Goal: Information Seeking & Learning: Find specific page/section

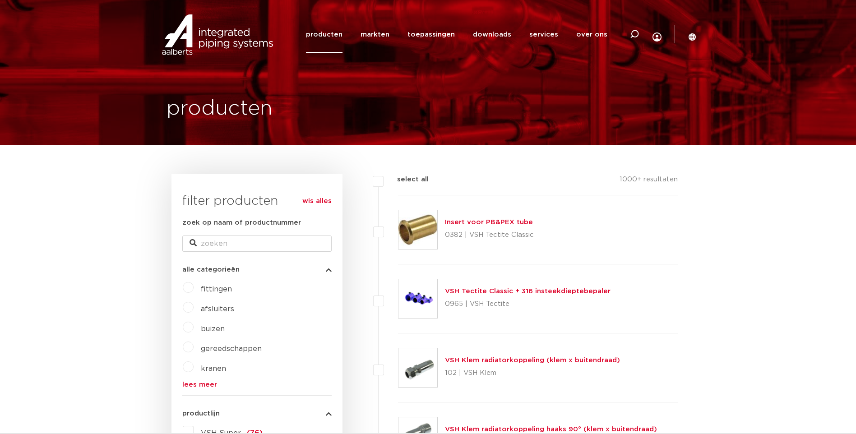
drag, startPoint x: 0, startPoint y: 0, endPoint x: 348, endPoint y: 33, distance: 350.0
click at [343, 33] on link "producten" at bounding box center [324, 34] width 37 height 37
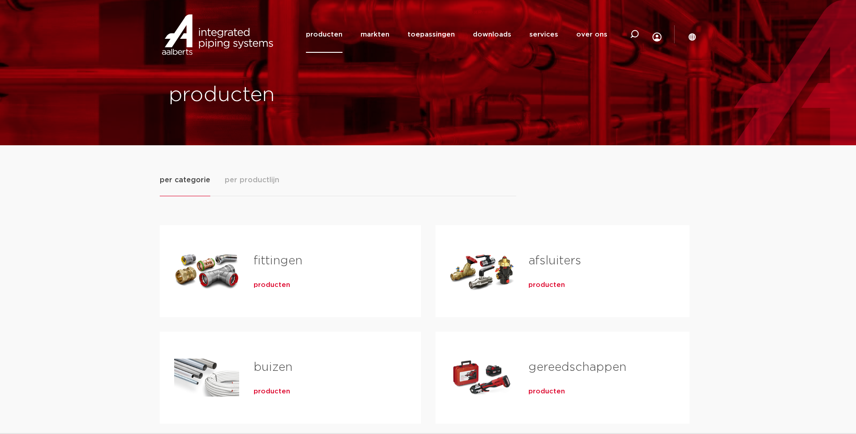
click at [276, 263] on link "fittingen" at bounding box center [278, 261] width 49 height 12
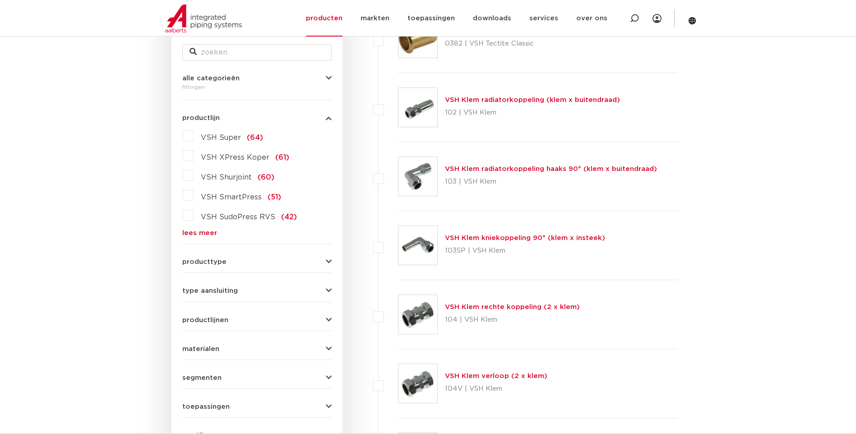
scroll to position [271, 0]
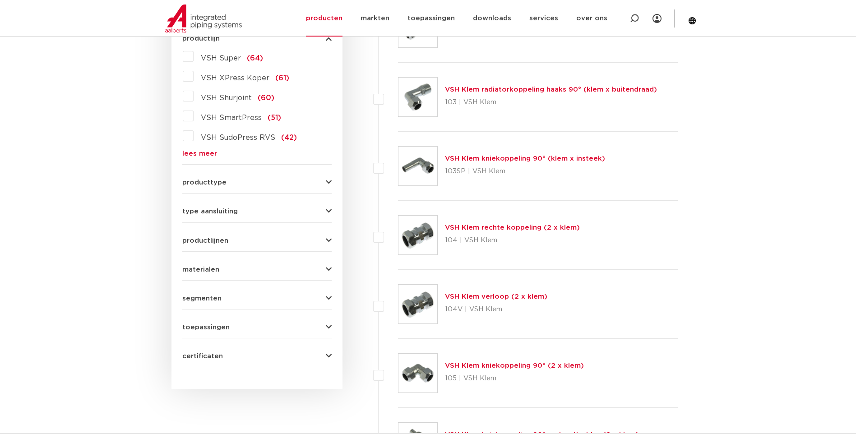
click at [329, 240] on icon "button" at bounding box center [329, 240] width 6 height 7
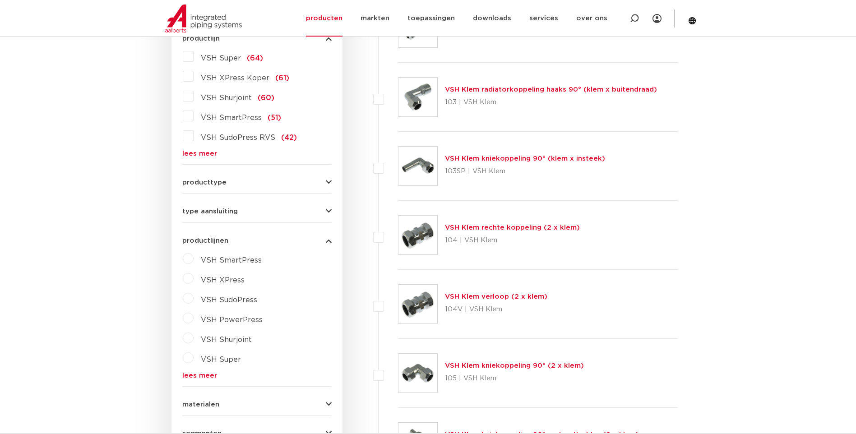
click at [329, 240] on icon "button" at bounding box center [329, 240] width 6 height 7
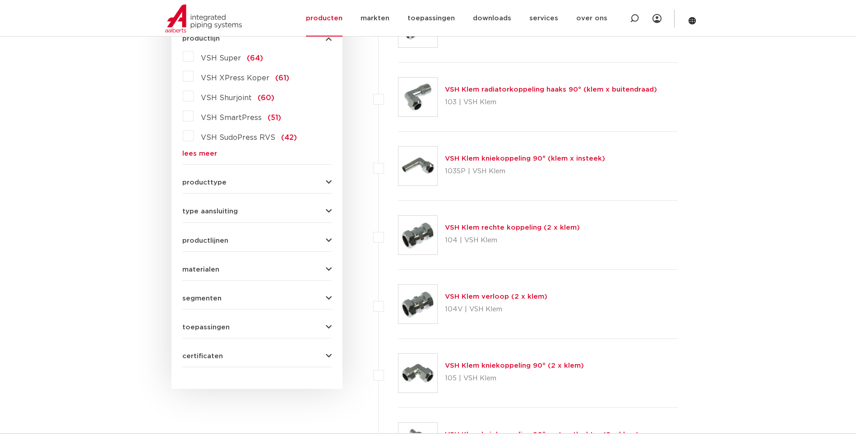
click at [327, 181] on icon "button" at bounding box center [329, 182] width 6 height 7
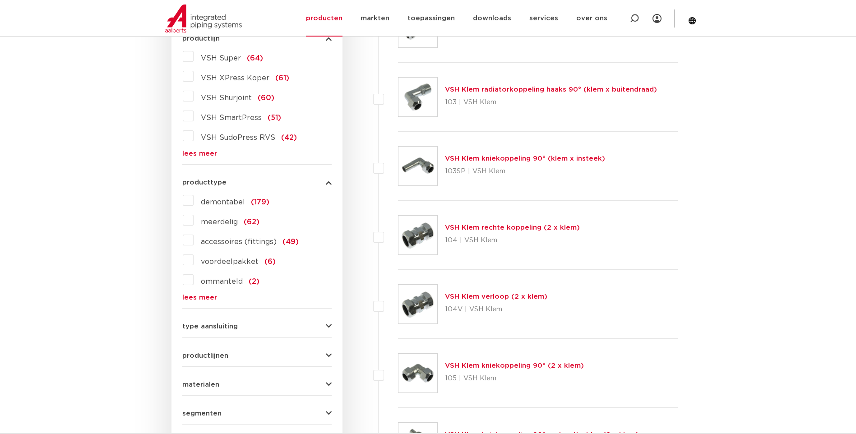
click at [327, 181] on icon "button" at bounding box center [329, 182] width 6 height 7
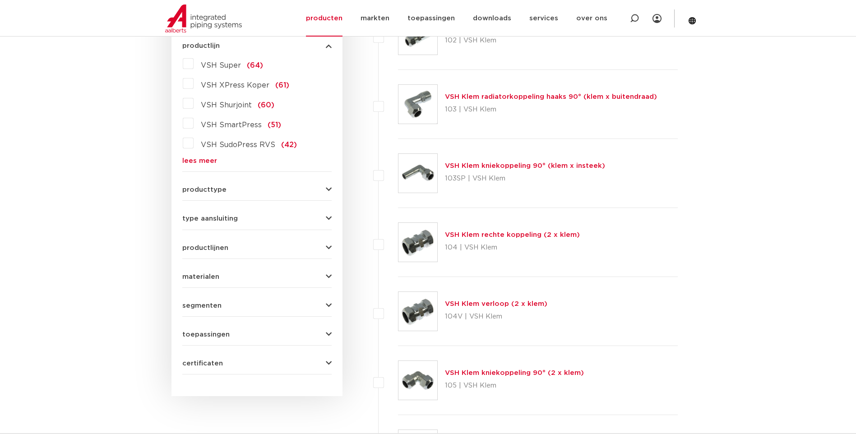
scroll to position [226, 0]
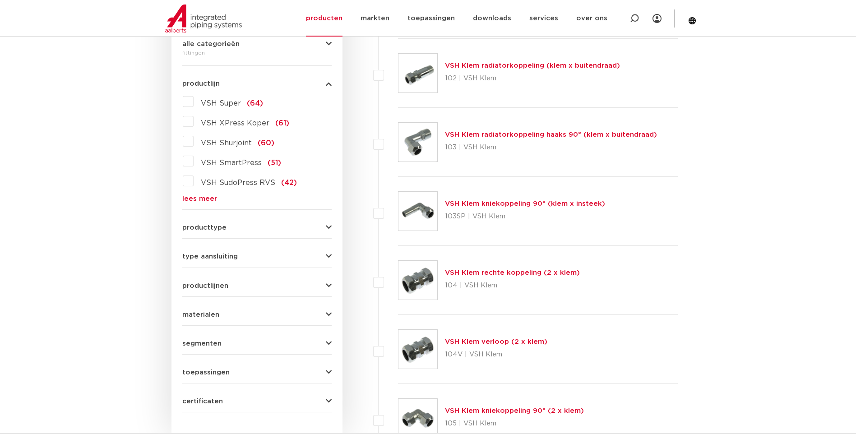
click at [328, 316] on icon "button" at bounding box center [329, 314] width 6 height 7
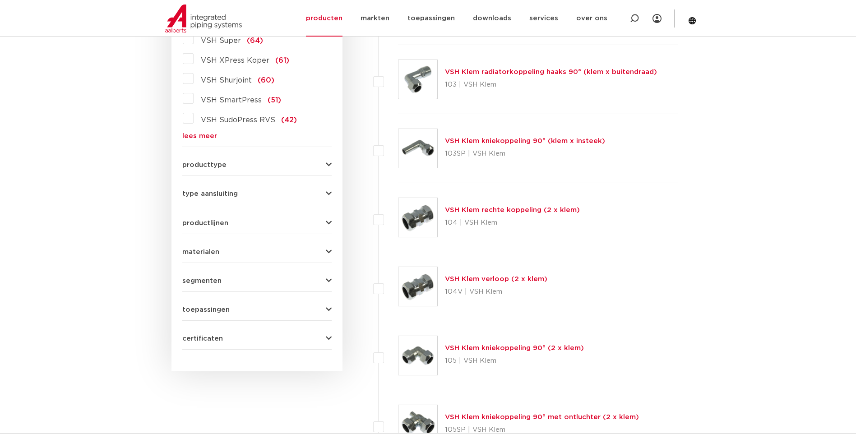
scroll to position [316, 0]
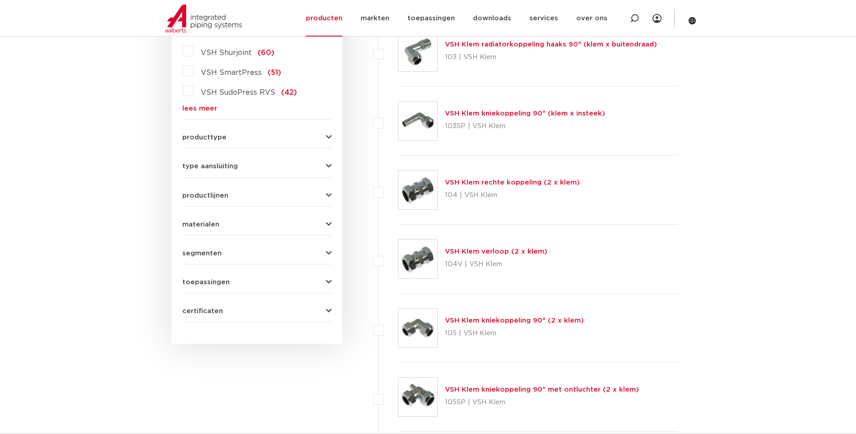
click at [328, 163] on icon "button" at bounding box center [329, 166] width 6 height 7
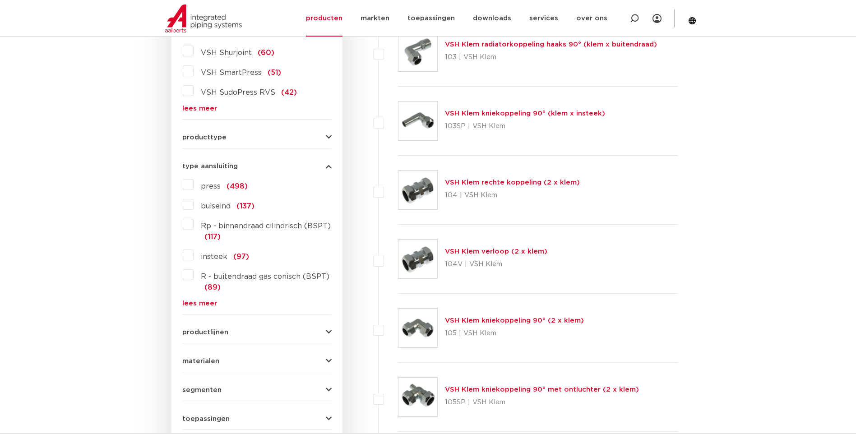
click at [216, 189] on span "press" at bounding box center [211, 186] width 20 height 7
click at [0, 0] on input "press (498)" at bounding box center [0, 0] width 0 height 0
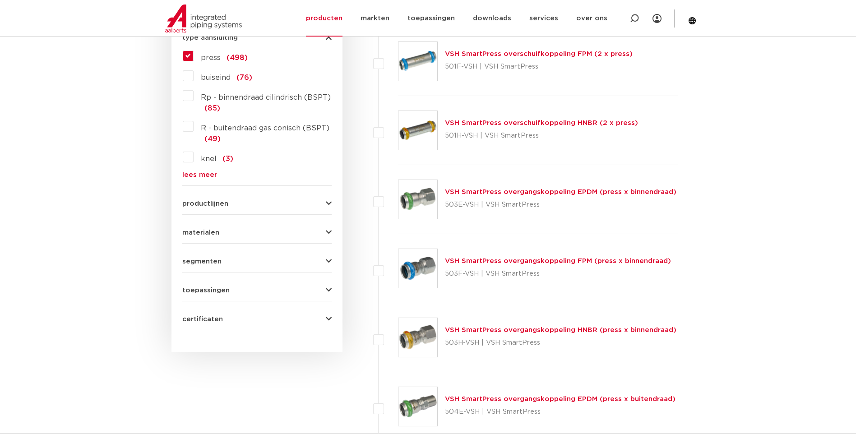
scroll to position [451, 0]
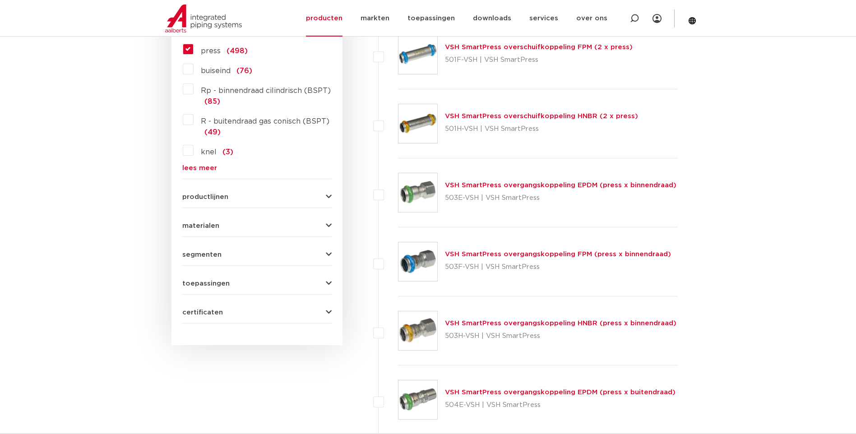
click at [329, 254] on icon "button" at bounding box center [329, 254] width 6 height 7
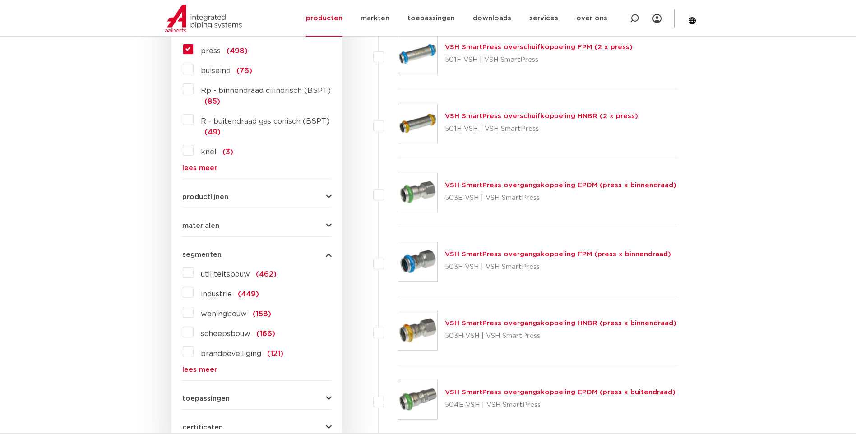
click at [329, 254] on icon "button" at bounding box center [329, 254] width 6 height 7
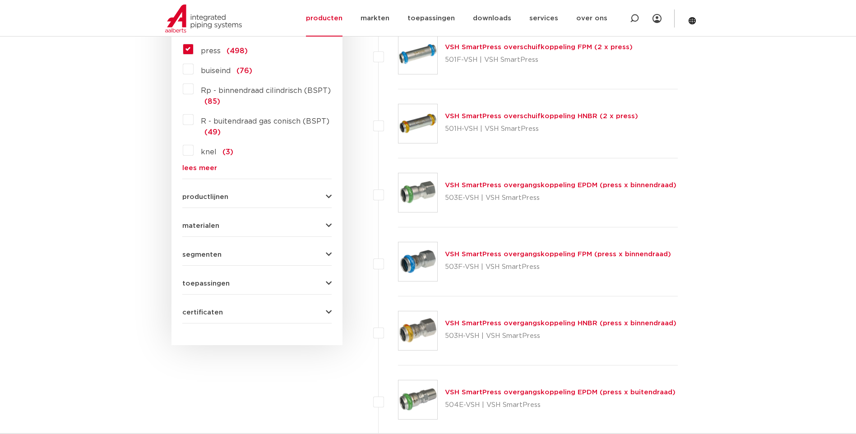
click at [329, 287] on icon "button" at bounding box center [329, 283] width 6 height 7
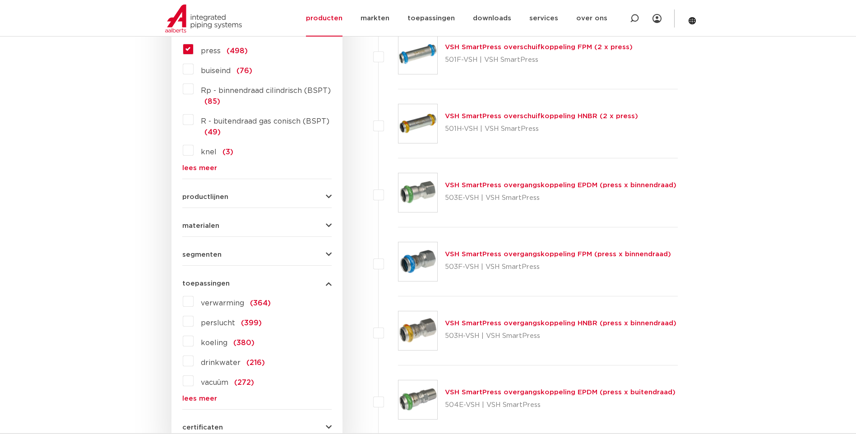
click at [329, 287] on icon "button" at bounding box center [329, 283] width 6 height 7
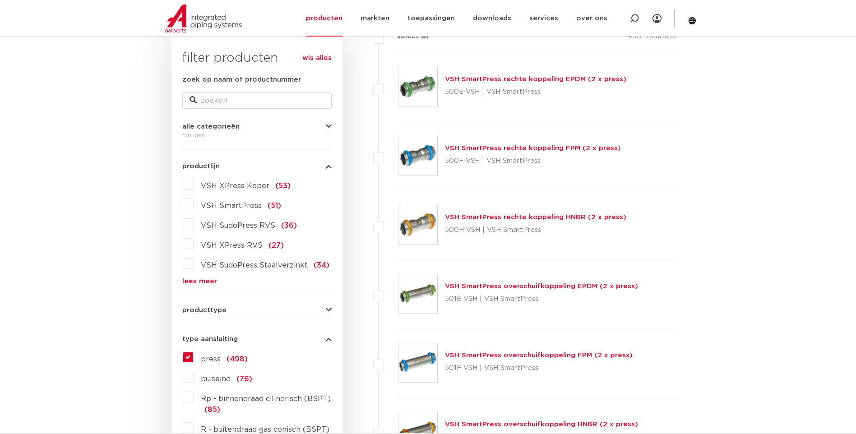
scroll to position [135, 0]
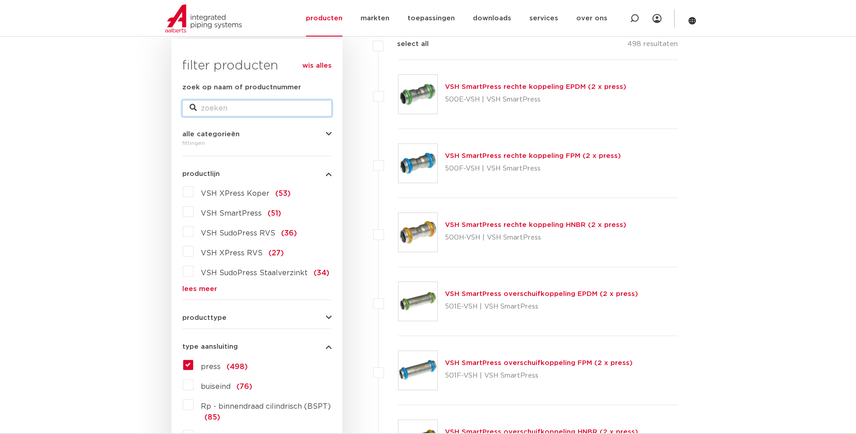
click at [250, 108] on input "zoek op naam of productnummer" at bounding box center [256, 108] width 149 height 16
type input "bocht"
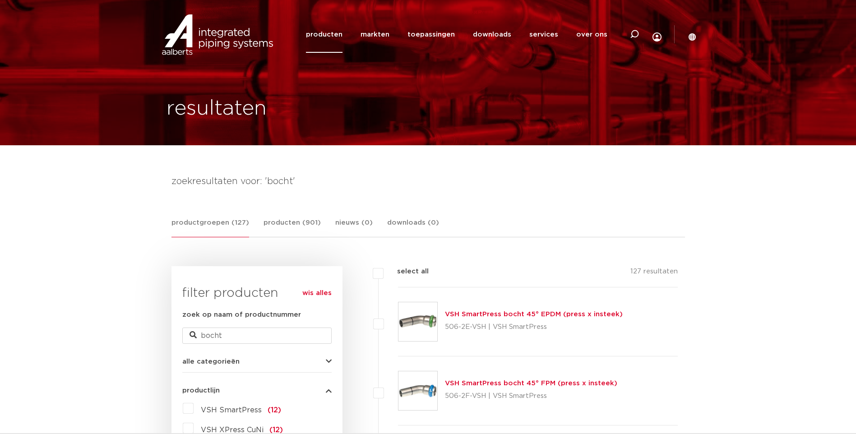
click at [343, 32] on link "producten" at bounding box center [324, 34] width 37 height 37
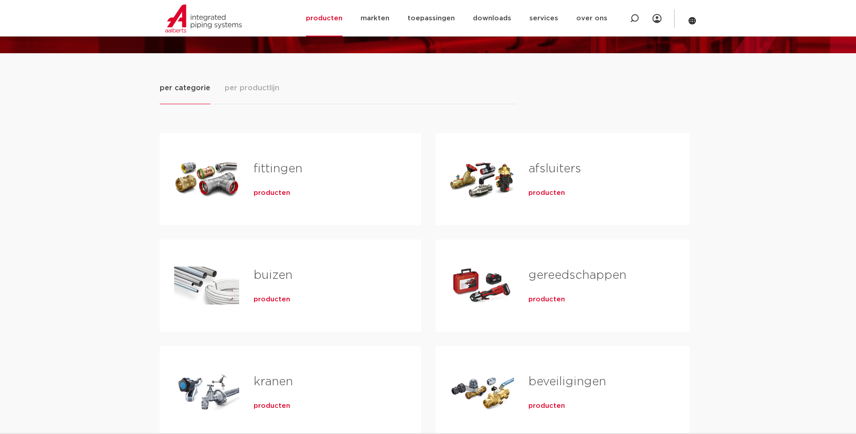
scroll to position [90, 0]
